Goal: Task Accomplishment & Management: Complete application form

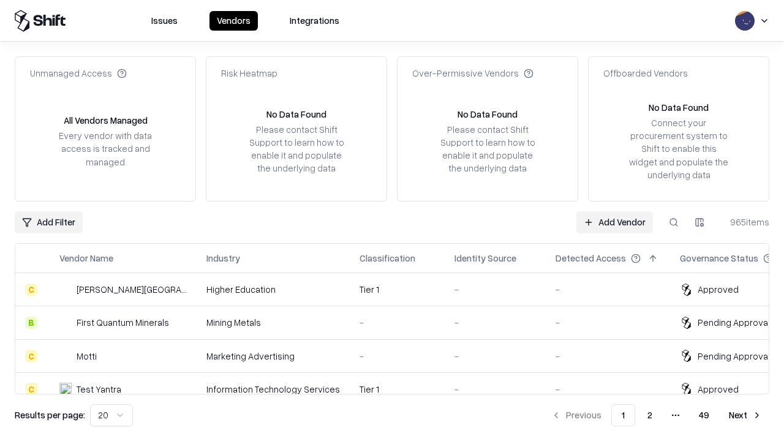
click at [614, 222] on link "Add Vendor" at bounding box center [614, 222] width 77 height 22
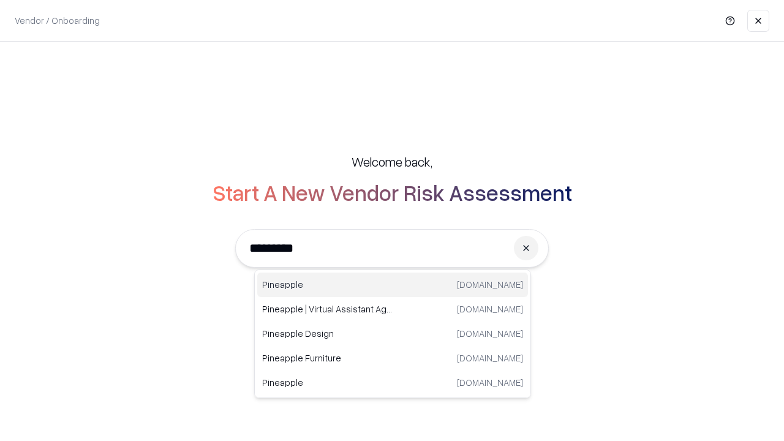
click at [393, 285] on div "Pineapple [DOMAIN_NAME]" at bounding box center [392, 285] width 271 height 25
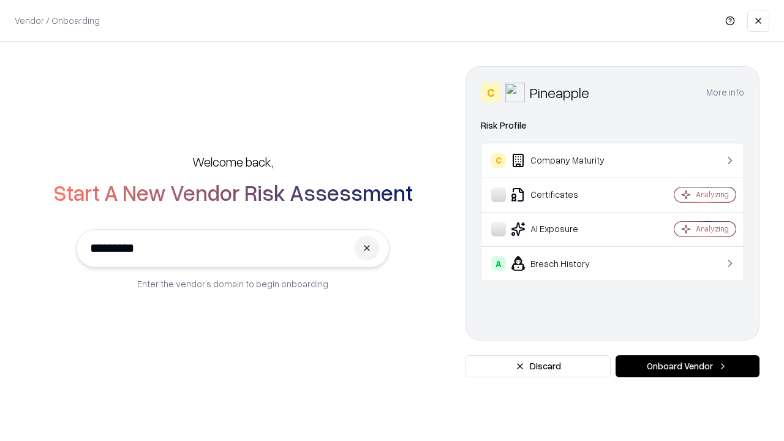
type input "*********"
click at [687, 366] on button "Onboard Vendor" at bounding box center [688, 366] width 144 height 22
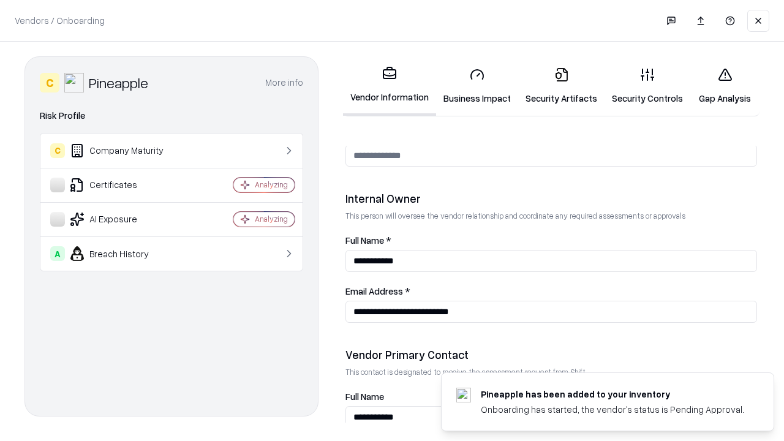
scroll to position [635, 0]
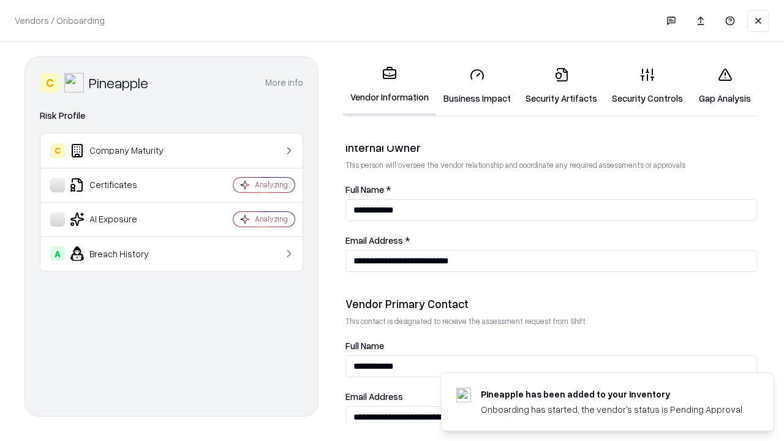
click at [477, 86] on link "Business Impact" at bounding box center [477, 86] width 82 height 57
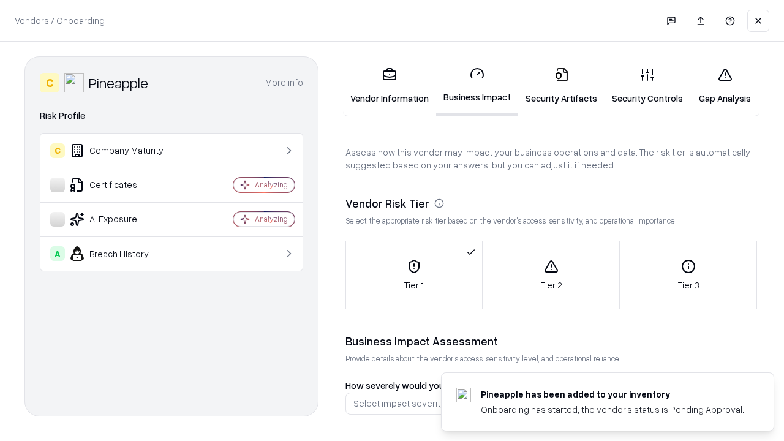
click at [561, 86] on link "Security Artifacts" at bounding box center [561, 86] width 86 height 57
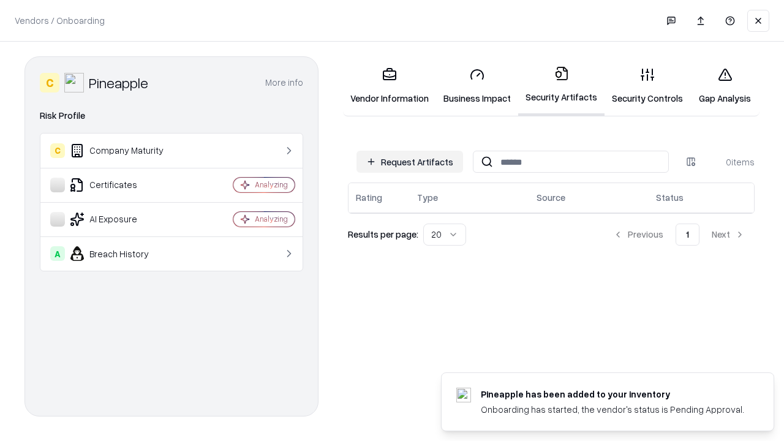
click at [410, 162] on button "Request Artifacts" at bounding box center [410, 162] width 107 height 22
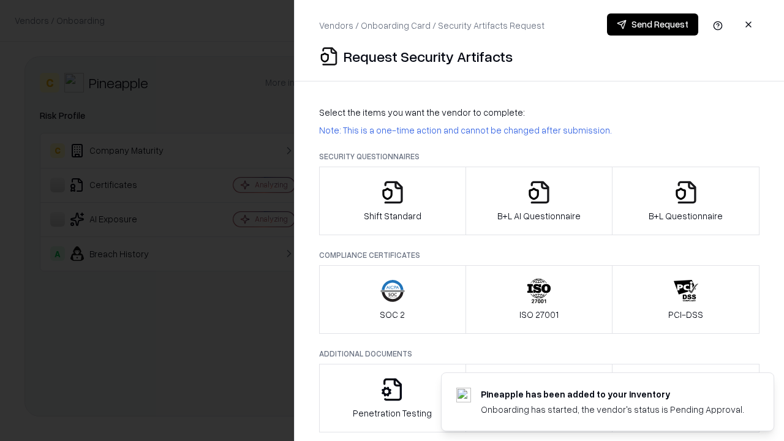
click at [392, 201] on icon "button" at bounding box center [392, 192] width 25 height 25
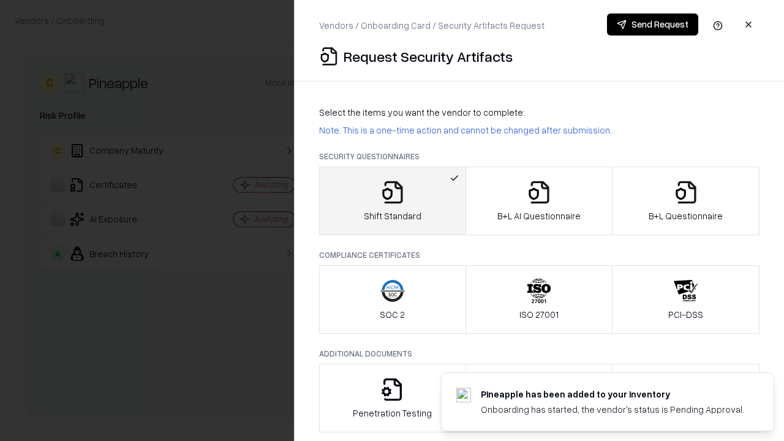
click at [652, 25] on button "Send Request" at bounding box center [652, 24] width 91 height 22
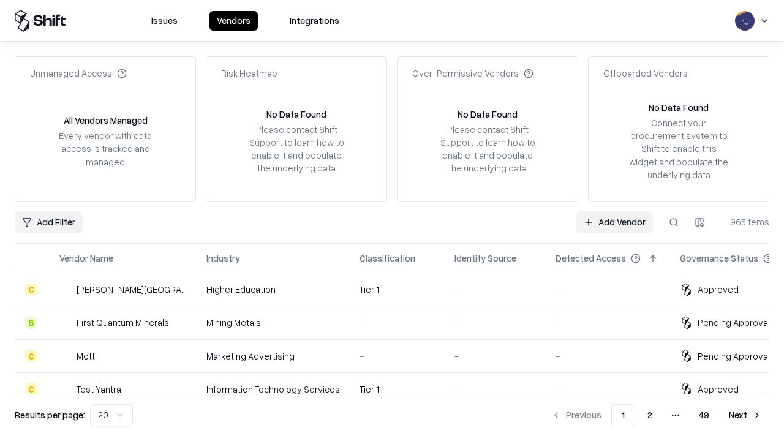
click at [674, 222] on button at bounding box center [674, 222] width 22 height 22
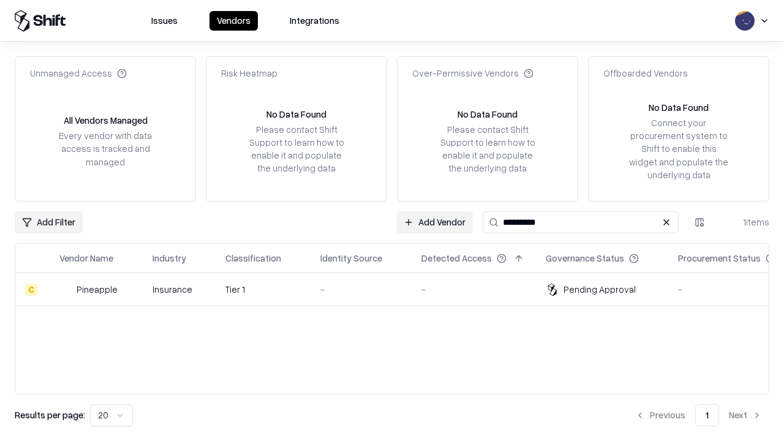
type input "*********"
click at [399, 289] on div "-" at bounding box center [360, 289] width 81 height 13
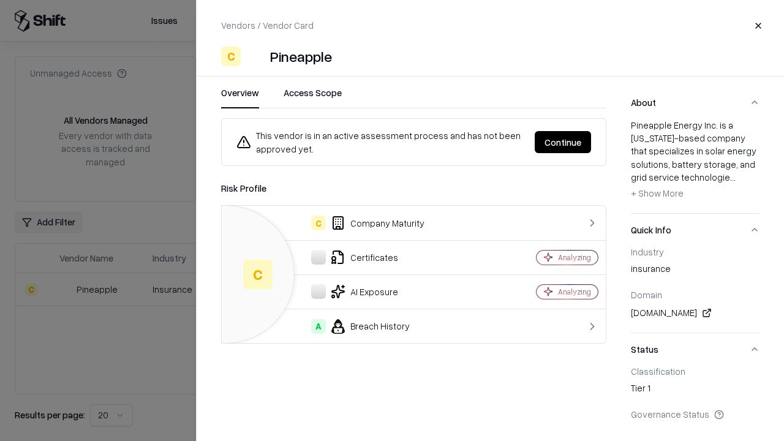
click at [563, 142] on button "Continue" at bounding box center [563, 142] width 56 height 22
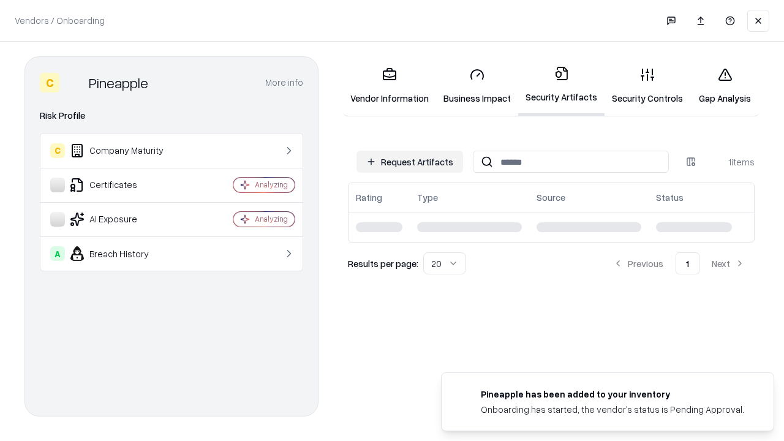
click at [648, 86] on link "Security Controls" at bounding box center [648, 86] width 86 height 57
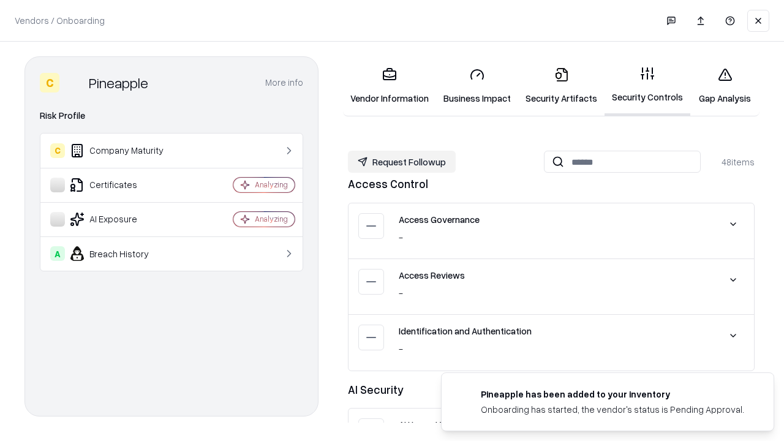
click at [402, 162] on button "Request Followup" at bounding box center [402, 162] width 108 height 22
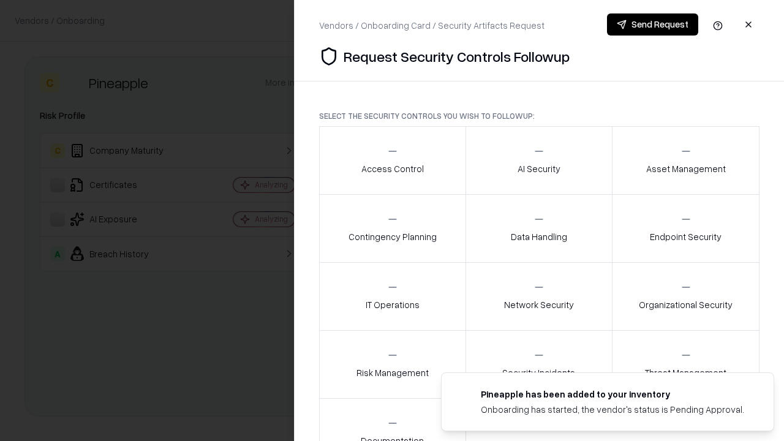
click at [392, 161] on div "Access Control" at bounding box center [392, 160] width 62 height 30
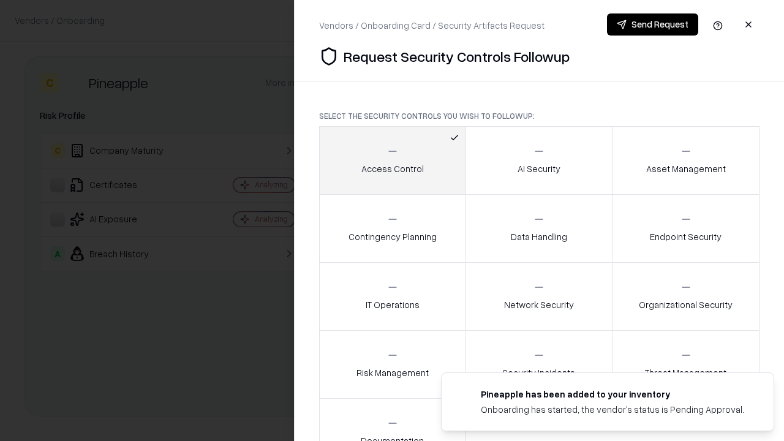
click at [652, 25] on button "Send Request" at bounding box center [652, 24] width 91 height 22
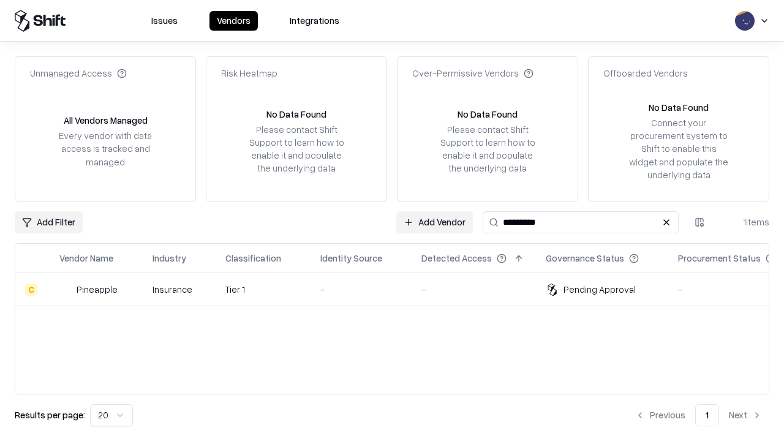
type input "*********"
click at [399, 289] on div "-" at bounding box center [360, 289] width 81 height 13
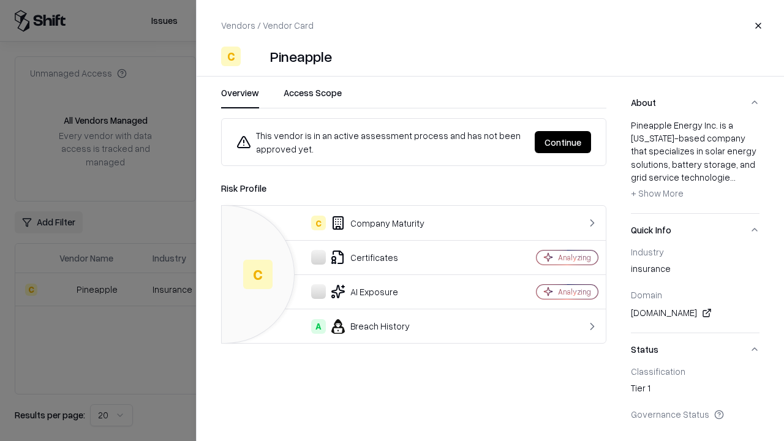
click at [563, 142] on button "Continue" at bounding box center [563, 142] width 56 height 22
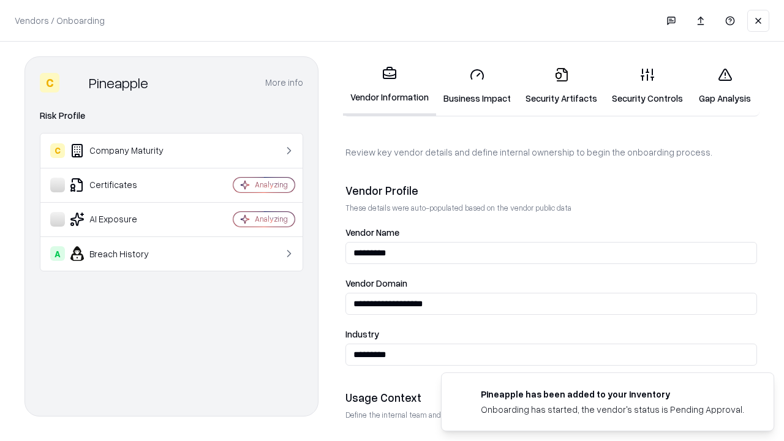
click at [725, 86] on link "Gap Analysis" at bounding box center [724, 86] width 69 height 57
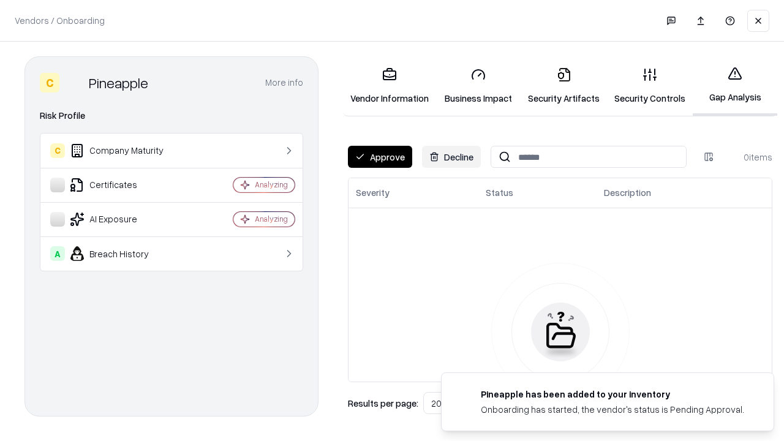
click at [380, 157] on button "Approve" at bounding box center [380, 157] width 64 height 22
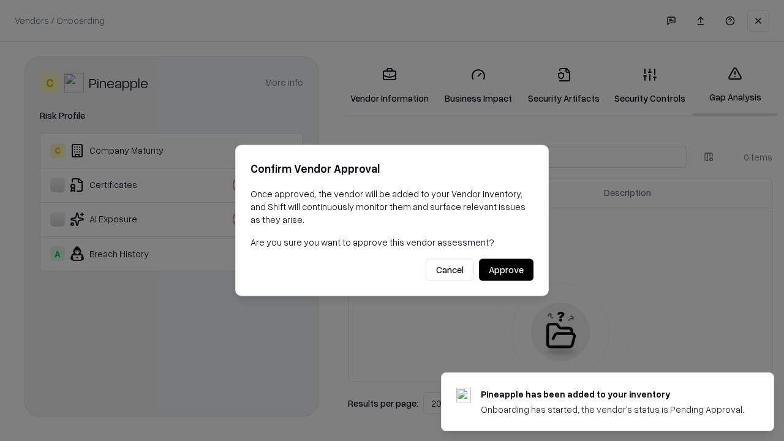
click at [506, 270] on button "Approve" at bounding box center [506, 270] width 55 height 22
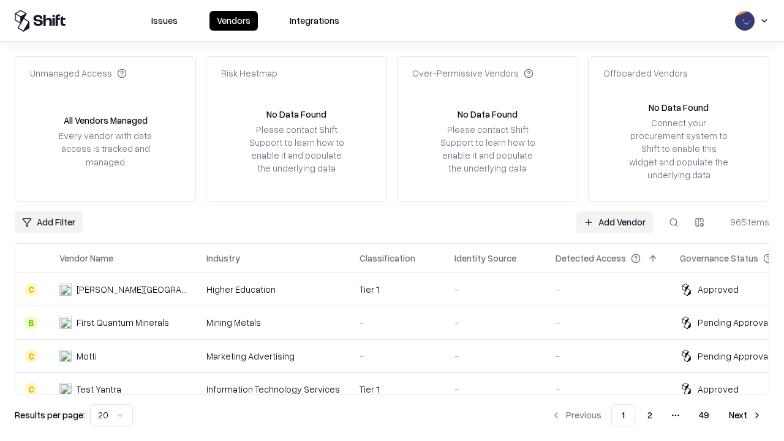
type input "*********"
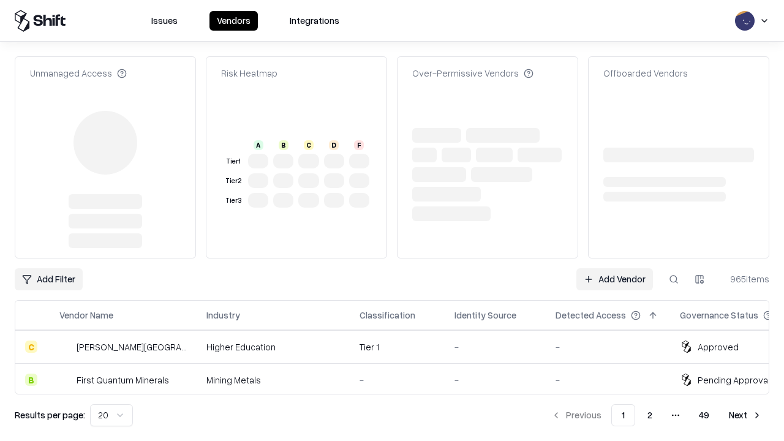
click at [614, 268] on link "Add Vendor" at bounding box center [614, 279] width 77 height 22
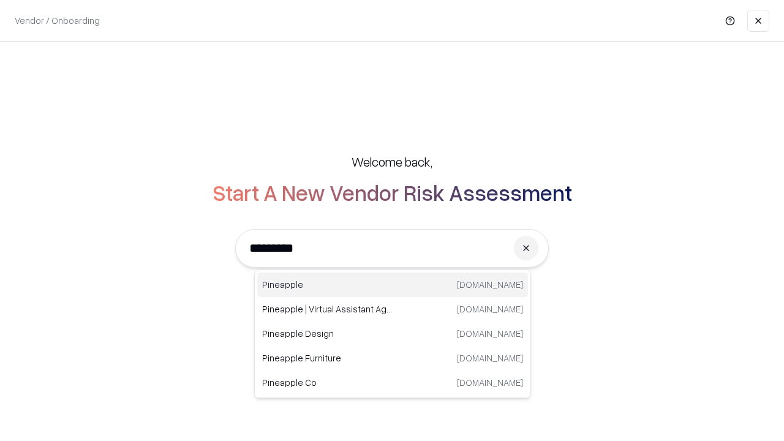
click at [393, 285] on div "Pineapple pineappleenergy.com" at bounding box center [392, 285] width 271 height 25
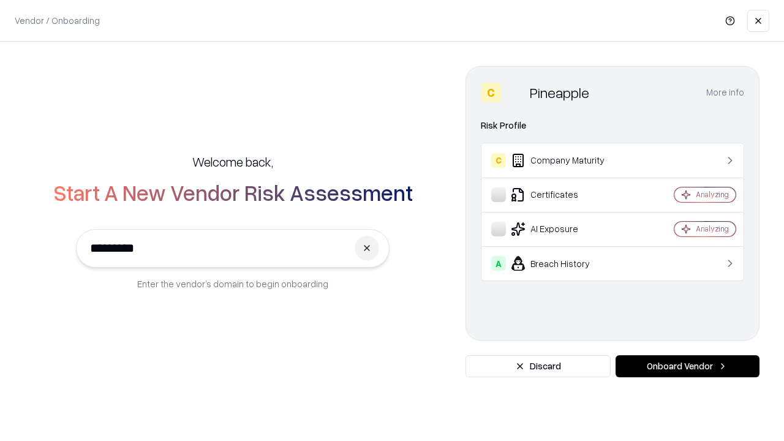
type input "*********"
click at [687, 366] on button "Onboard Vendor" at bounding box center [688, 366] width 144 height 22
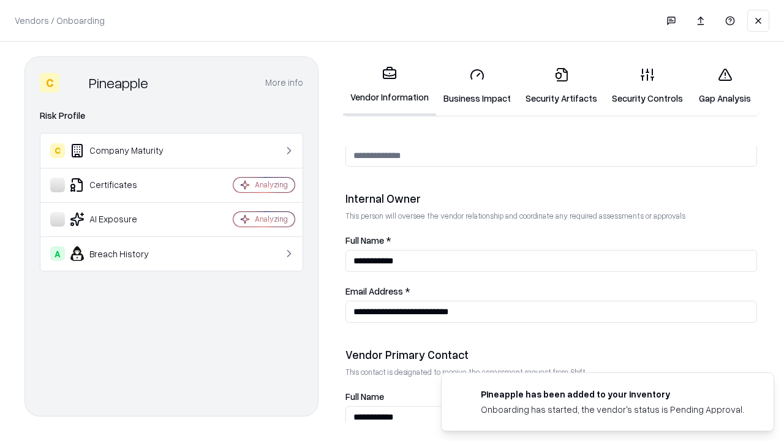
scroll to position [635, 0]
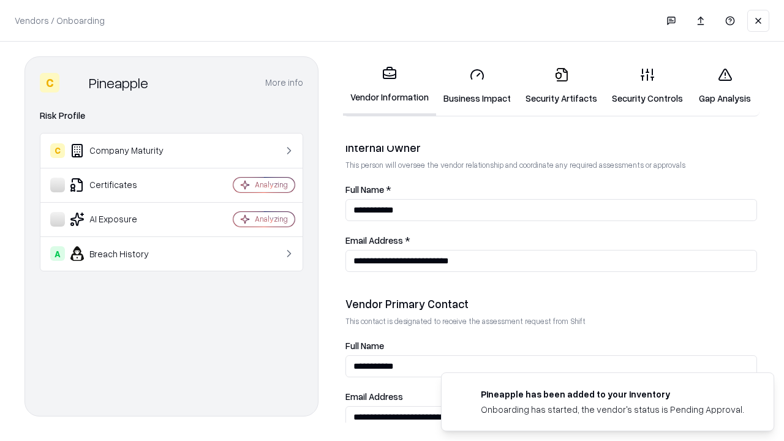
click at [725, 86] on link "Gap Analysis" at bounding box center [724, 86] width 69 height 57
